Goal: Obtain resource: Obtain resource

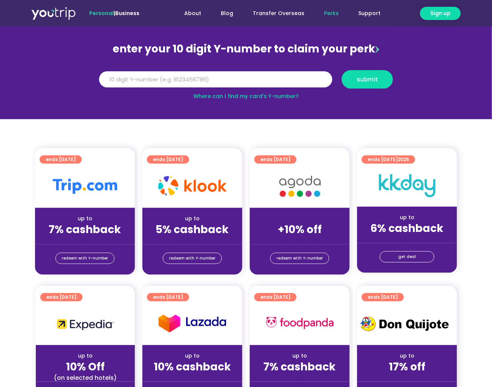
scroll to position [80, 0]
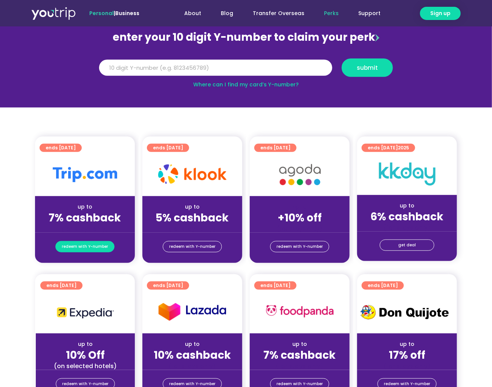
click at [90, 242] on span "redeem with Y-number" at bounding box center [85, 246] width 46 height 11
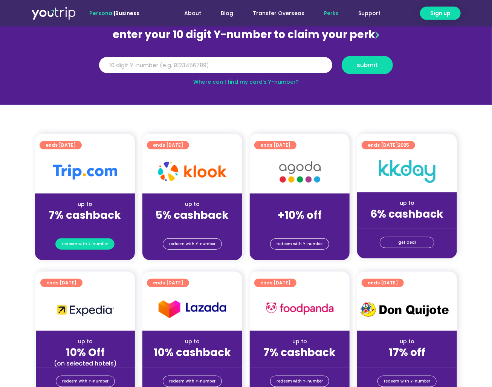
scroll to position [83, 0]
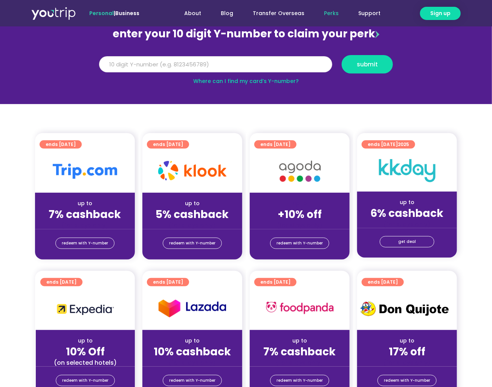
click at [208, 70] on input "Y Number" at bounding box center [215, 64] width 233 height 17
paste input "8151609913"
type input "8151609913"
click at [371, 72] on button "submit" at bounding box center [367, 64] width 51 height 18
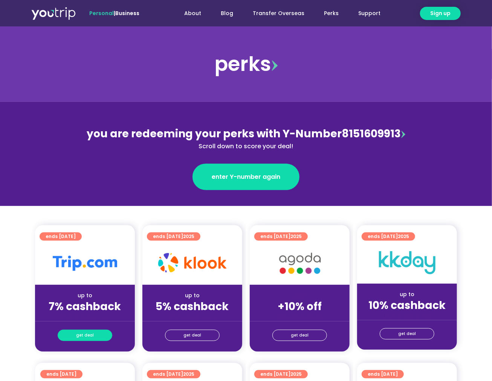
click at [84, 337] on span "get deal" at bounding box center [85, 335] width 18 height 11
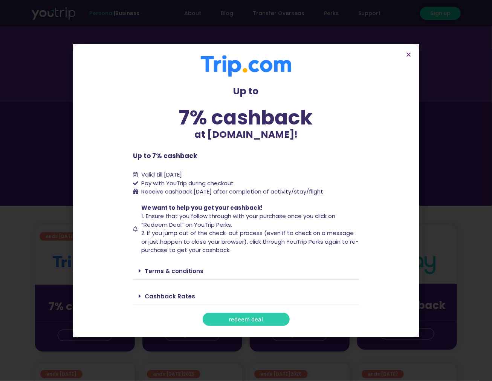
click at [244, 317] on span "redeem deal" at bounding box center [246, 319] width 34 height 6
